Goal: Check status

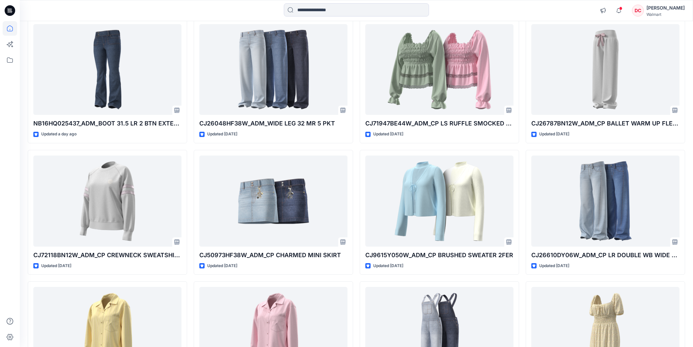
scroll to position [76, 0]
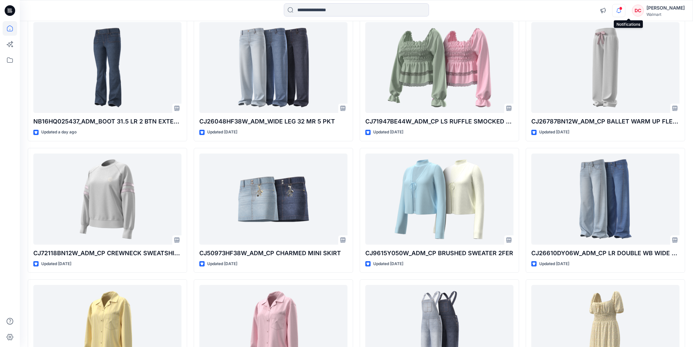
click at [625, 9] on icon "button" at bounding box center [618, 10] width 13 height 13
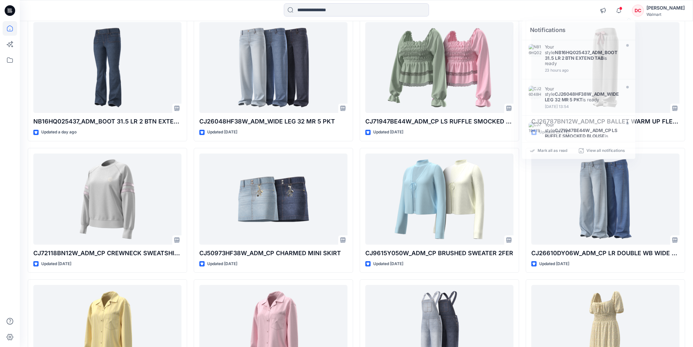
drag, startPoint x: 571, startPoint y: 12, endPoint x: 591, endPoint y: 4, distance: 21.9
click at [571, 12] on div "Notifications Your style NB16HQ025437_ADM_BOOT 31.5 LR 2 BTN EXTEND TAB is read…" at bounding box center [356, 10] width 672 height 15
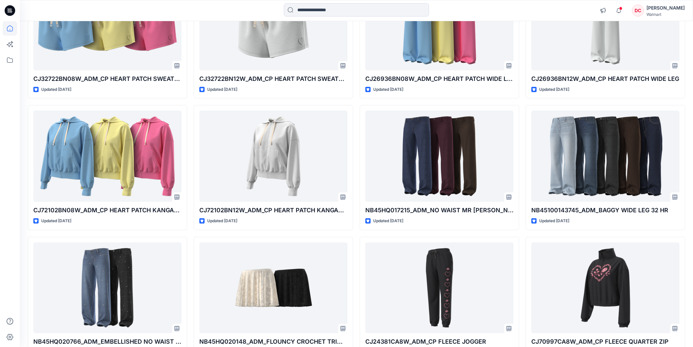
scroll to position [1093, 0]
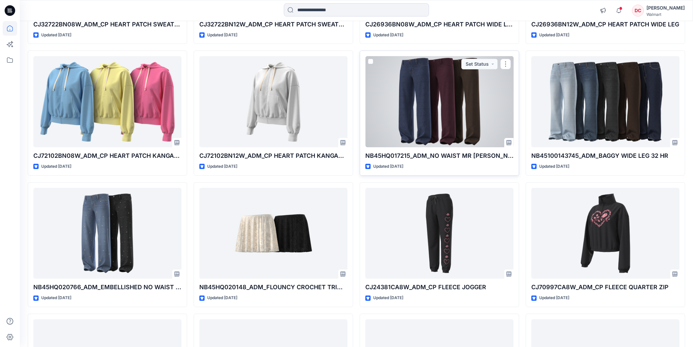
click at [427, 131] on div at bounding box center [439, 101] width 148 height 91
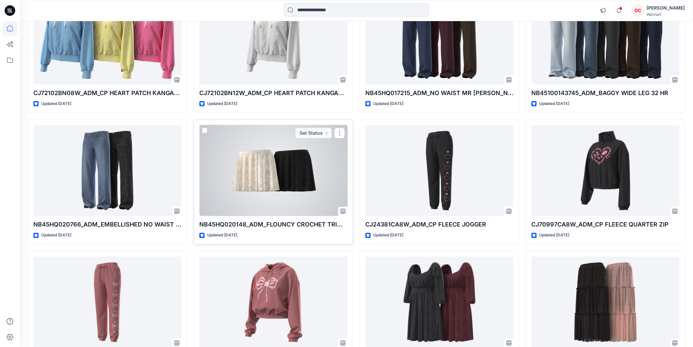
scroll to position [1118, 0]
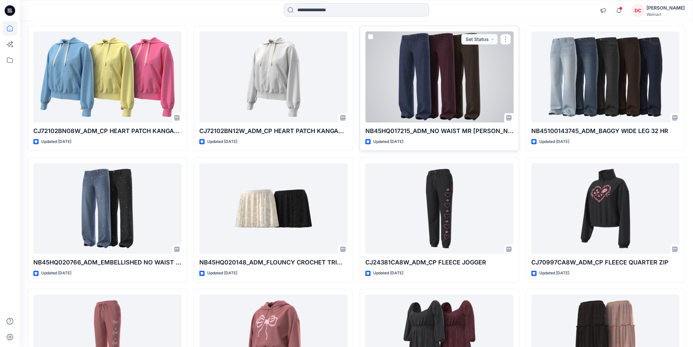
click at [400, 108] on div at bounding box center [439, 76] width 148 height 91
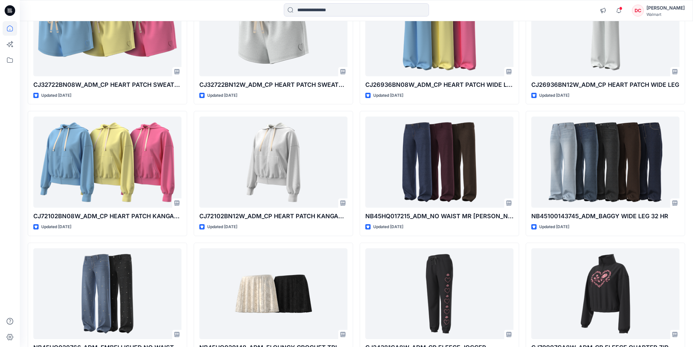
scroll to position [1041, 0]
